Goal: Find specific page/section: Find specific page/section

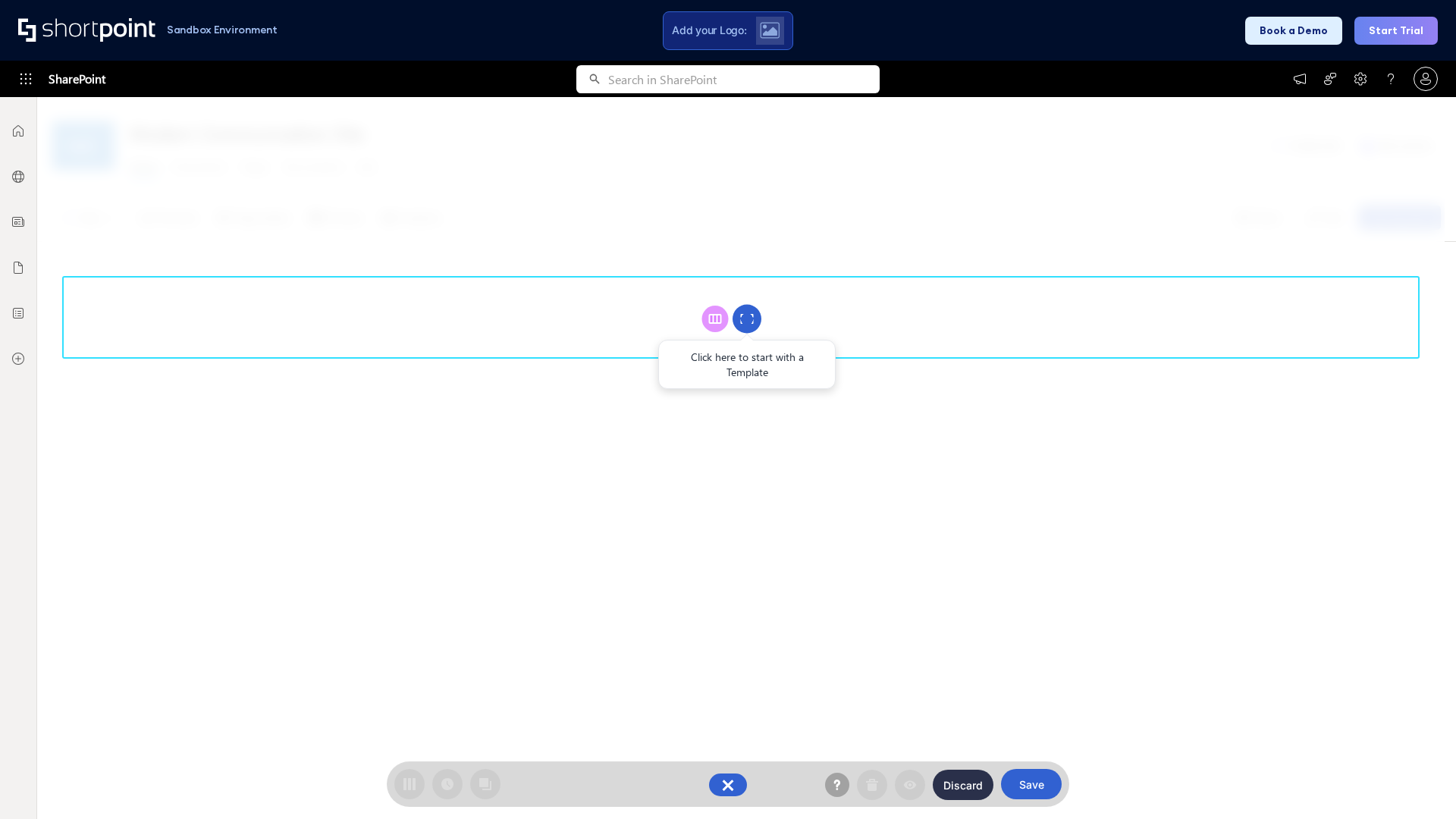
click at [747, 319] on circle at bounding box center [747, 319] width 29 height 29
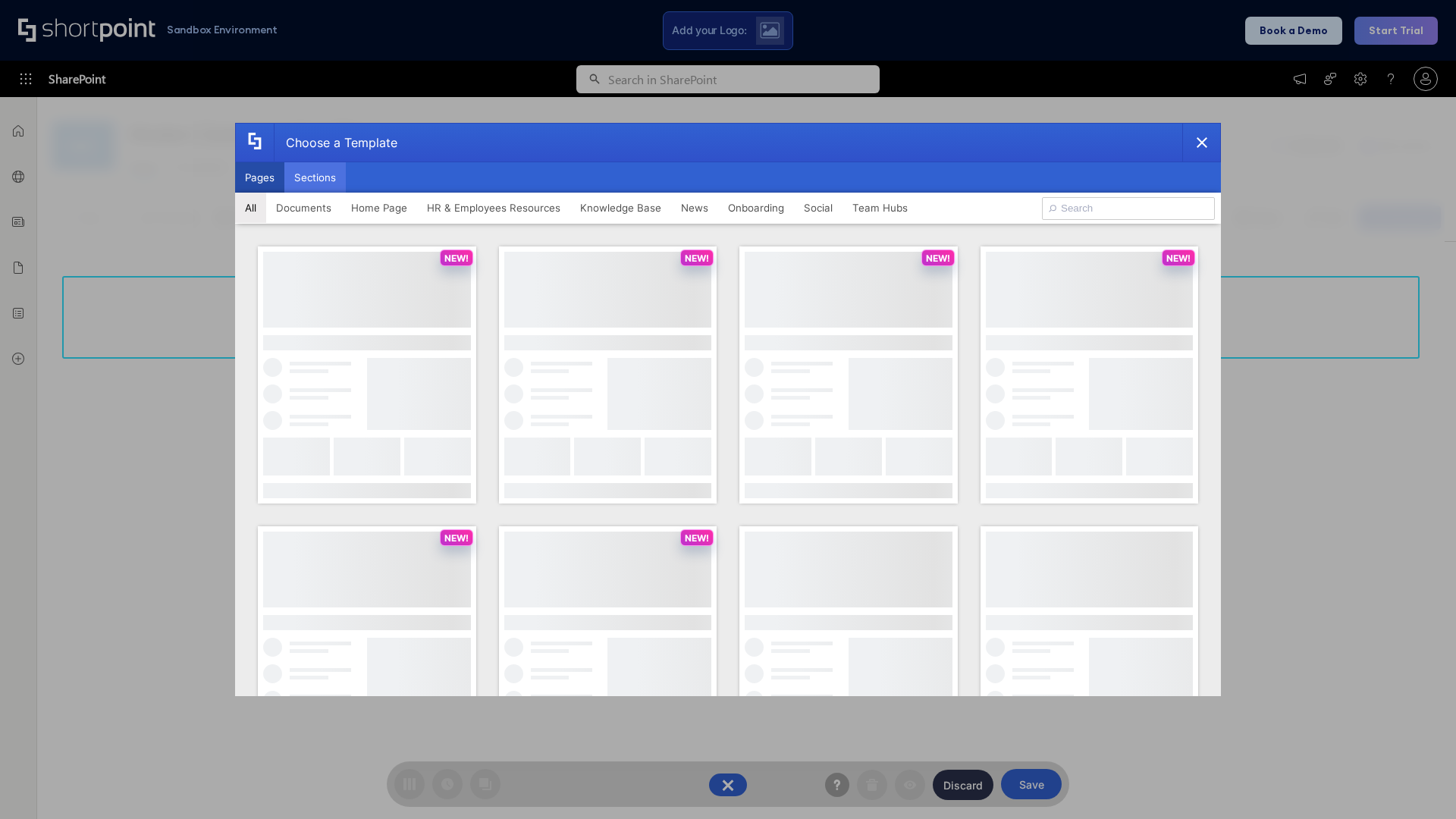
click at [315, 177] on button "Sections" at bounding box center [315, 177] width 62 height 30
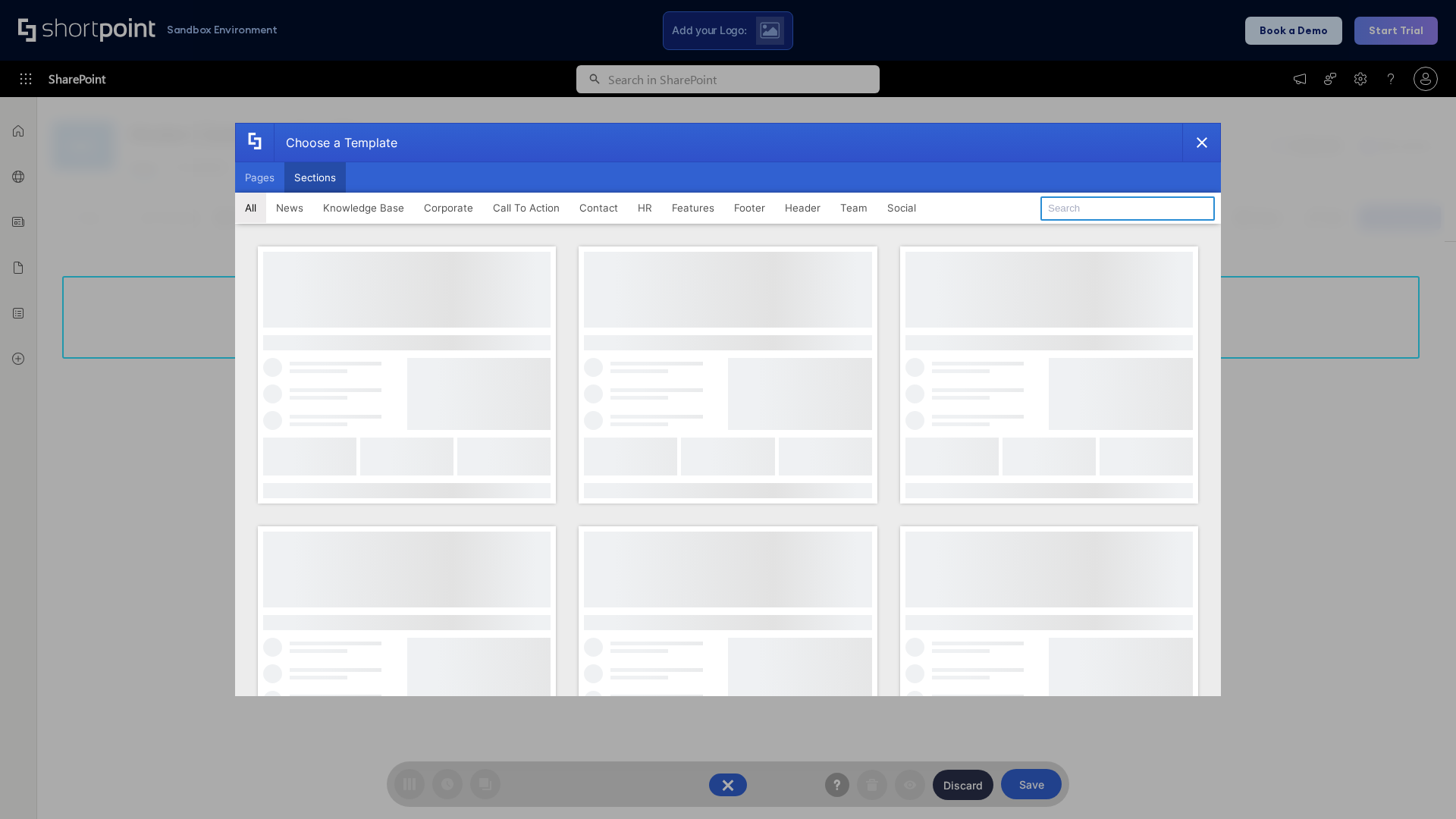
type input "FAQ 3"
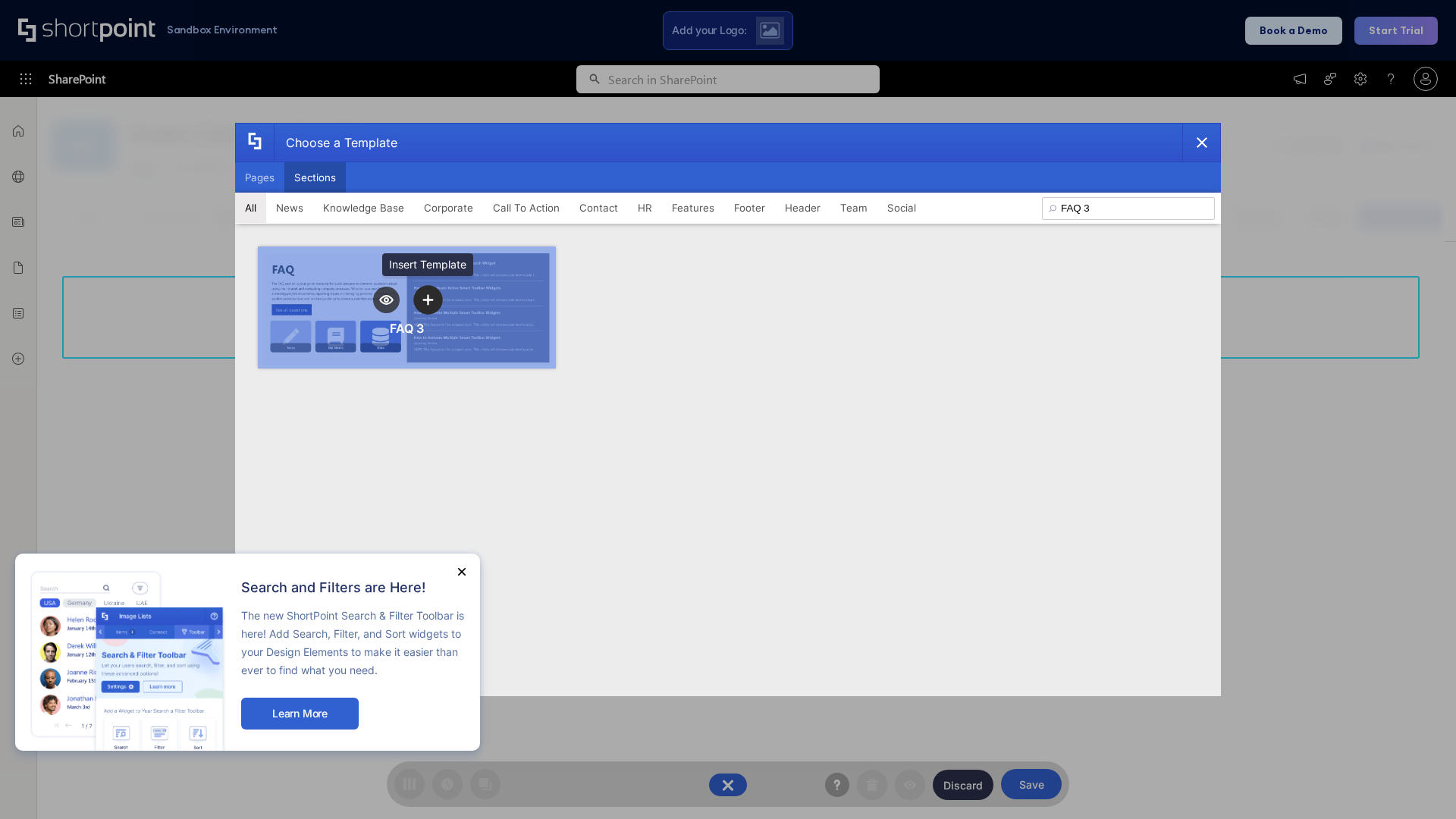
click at [428, 300] on icon "template selector" at bounding box center [428, 300] width 11 height 11
